Goal: Obtain resource: Download file/media

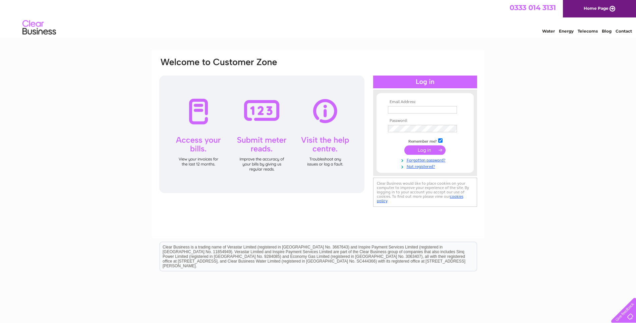
type input "headoffice@dskltd.com"
click at [437, 151] on input "submit" at bounding box center [425, 149] width 41 height 9
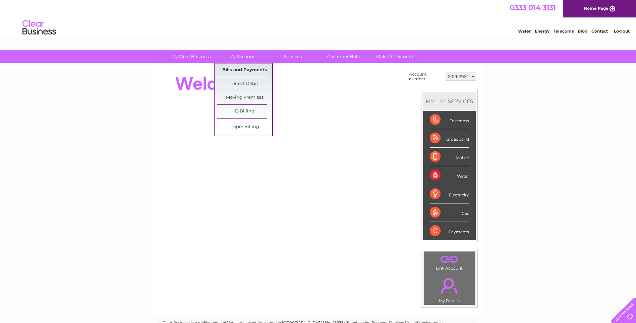
click at [230, 70] on link "Bills and Payments" at bounding box center [244, 69] width 55 height 13
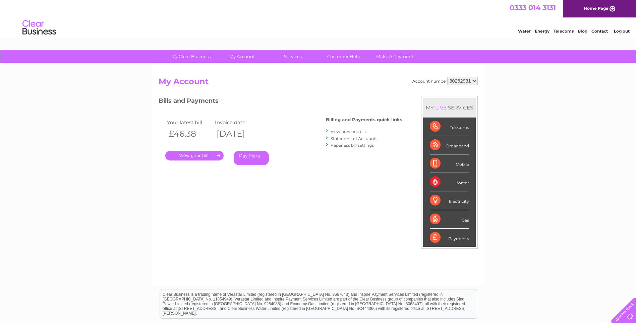
click at [477, 81] on select "30262931 30283126 30283131 30291421 30291429 30291430 30303430 30303431" at bounding box center [463, 81] width 31 height 8
click at [448, 77] on select "30262931 30283126 30283131 30291421 30291429 30291430 30303430 30303431" at bounding box center [463, 81] width 31 height 8
click at [195, 154] on link "." at bounding box center [194, 156] width 58 height 10
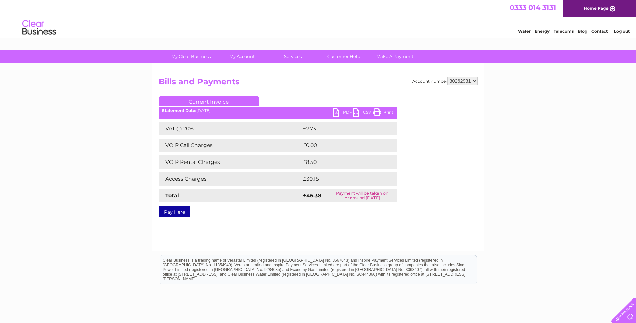
click at [345, 110] on link "PDF" at bounding box center [343, 113] width 20 height 10
click at [476, 82] on select "30262931 30283126 30283131 30291421 30291429 30291430 30303430 30303431" at bounding box center [463, 81] width 31 height 8
select select "30283126"
click at [448, 77] on select "30262931 30283126 30283131 30291421 30291429 30291430 30303430 30303431" at bounding box center [463, 81] width 31 height 8
click at [343, 112] on link "PDF" at bounding box center [343, 113] width 20 height 10
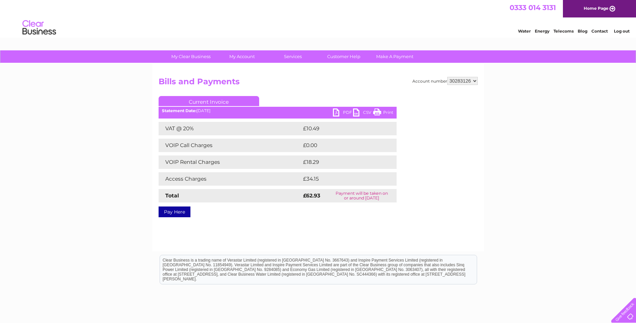
click at [477, 81] on select "30262931 30283126 30283131 30291421 30291429 30291430 30303430 30303431" at bounding box center [463, 81] width 31 height 8
select select "30283131"
click at [448, 77] on select "30262931 30283126 30283131 30291421 30291429 30291430 30303430 30303431" at bounding box center [463, 81] width 31 height 8
click at [340, 113] on link "PDF" at bounding box center [343, 113] width 20 height 10
click at [475, 82] on select "30262931 30283126 30283131 30291421 30291429 30291430 30303430 30303431" at bounding box center [463, 81] width 31 height 8
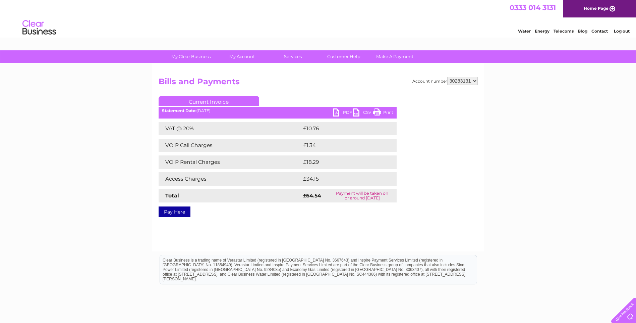
select select "30291421"
click at [448, 77] on select "30262931 30283126 30283131 30291421 30291429 30291430 30303430 30303431" at bounding box center [463, 81] width 31 height 8
click at [346, 110] on link "PDF" at bounding box center [343, 113] width 20 height 10
click at [475, 81] on select "30262931 30283126 30283131 30291421 30291429 30291430 30303430 30303431" at bounding box center [463, 81] width 31 height 8
select select "30291429"
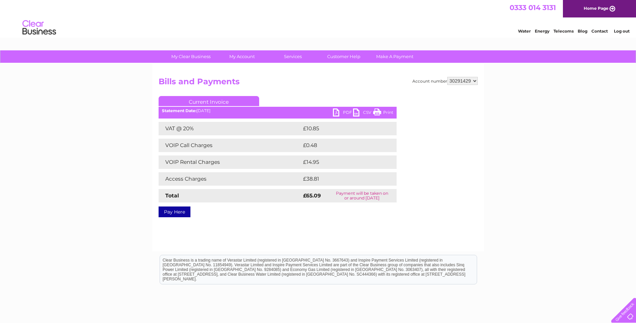
click at [448, 77] on select "30262931 30283126 30283131 30291421 30291429 30291430 30303430 30303431" at bounding box center [463, 81] width 31 height 8
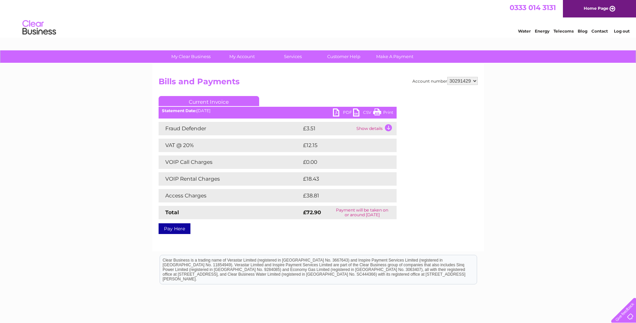
click at [345, 112] on link "PDF" at bounding box center [343, 113] width 20 height 10
click at [475, 83] on select "30262931 30283126 30283131 30291421 30291429 30291430 30303430 30303431" at bounding box center [463, 81] width 31 height 8
select select "30291430"
click at [448, 77] on select "30262931 30283126 30283131 30291421 30291429 30291430 30303430 30303431" at bounding box center [463, 81] width 31 height 8
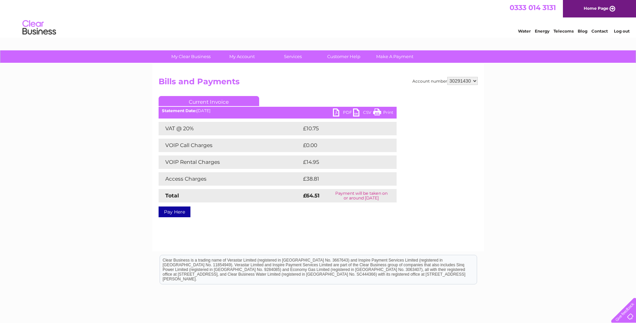
click at [347, 113] on link "PDF" at bounding box center [343, 113] width 20 height 10
click at [475, 82] on select "30262931 30283126 30283131 30291421 30291429 30291430 30303430 30303431" at bounding box center [463, 81] width 31 height 8
select select "30303430"
click at [448, 77] on select "30262931 30283126 30283131 30291421 30291429 30291430 30303430 30303431" at bounding box center [463, 81] width 31 height 8
click at [341, 115] on link "PDF" at bounding box center [343, 113] width 20 height 10
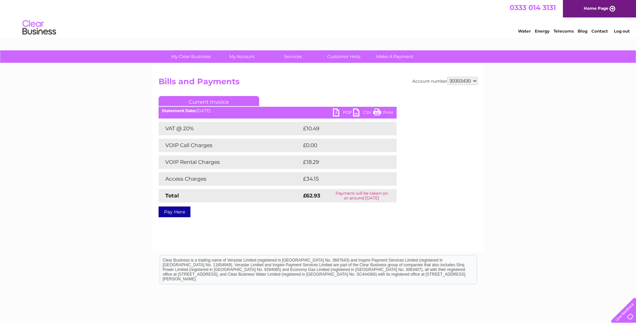
click at [476, 81] on select "30262931 30283126 30283131 30291421 30291429 30291430 30303430 30303431" at bounding box center [463, 81] width 31 height 8
select select "30303431"
click at [448, 77] on select "30262931 30283126 30283131 30291421 30291429 30291430 30303430 30303431" at bounding box center [463, 81] width 31 height 8
click at [344, 111] on link "PDF" at bounding box center [343, 113] width 20 height 10
click at [477, 81] on select "30262931 30283126 30283131 30291421 30291429 30291430 30303430 30303431" at bounding box center [463, 81] width 31 height 8
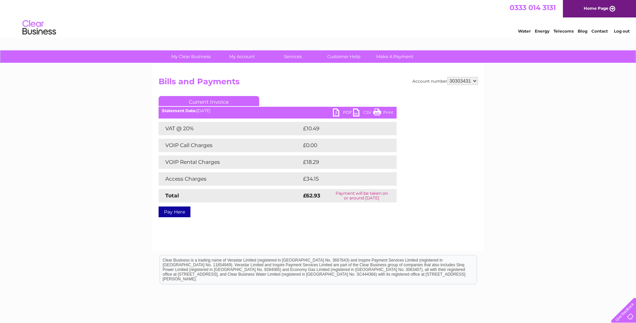
drag, startPoint x: 581, startPoint y: 129, endPoint x: 571, endPoint y: 137, distance: 12.8
click at [581, 128] on div "My Clear Business Login Details My Details My Preferences Link Account My Accou…" at bounding box center [318, 208] width 636 height 316
